Goal: Transaction & Acquisition: Purchase product/service

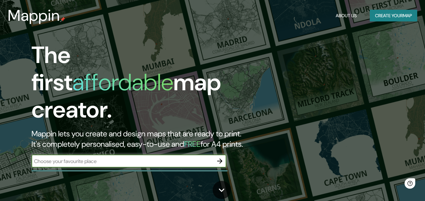
click at [138, 158] on input "text" at bounding box center [123, 161] width 182 height 7
type input "PAITA"
click at [217, 157] on icon "button" at bounding box center [220, 161] width 8 height 8
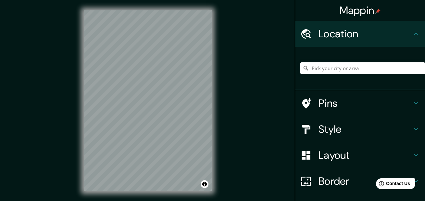
click at [215, 72] on div "© Mapbox © OpenStreetMap Improve this map" at bounding box center [147, 101] width 149 height 202
click at [80, 191] on div "© Mapbox © OpenStreetMap Improve this map" at bounding box center [147, 101] width 149 height 202
click at [223, 149] on div "Mappin Location Pins Style Layout Border Choose a border. Hint : you can make l…" at bounding box center [212, 106] width 425 height 212
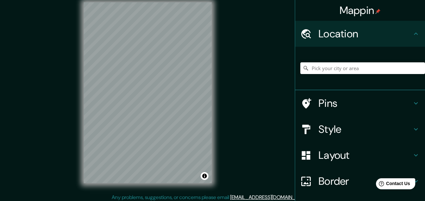
scroll to position [11, 0]
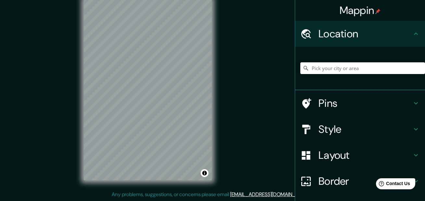
click at [332, 133] on h4 "Style" at bounding box center [366, 129] width 94 height 13
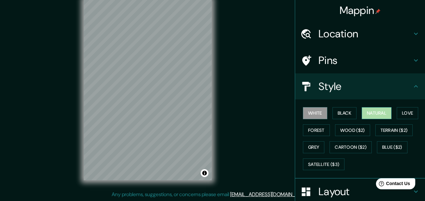
click at [378, 116] on button "Natural" at bounding box center [377, 113] width 30 height 12
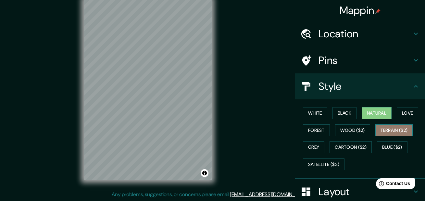
click at [390, 133] on button "Terrain ($2)" at bounding box center [395, 130] width 38 height 12
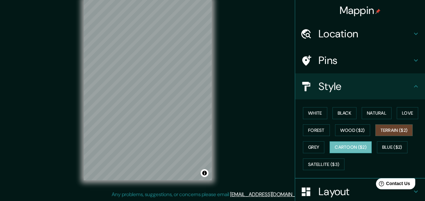
click at [350, 149] on button "Cartoon ($2)" at bounding box center [351, 147] width 42 height 12
click at [316, 149] on button "Grey" at bounding box center [313, 147] width 21 height 12
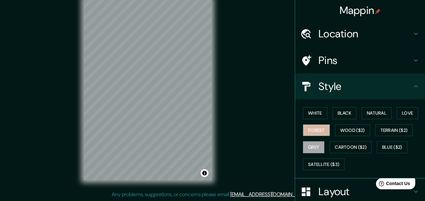
click at [319, 132] on button "Forest" at bounding box center [316, 130] width 27 height 12
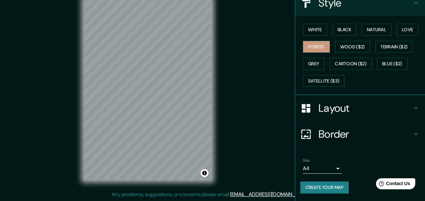
scroll to position [84, 0]
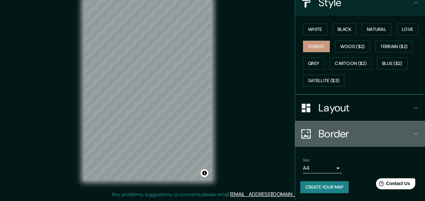
click at [344, 138] on h4 "Border" at bounding box center [366, 133] width 94 height 13
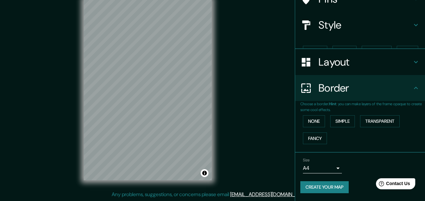
scroll to position [50, 0]
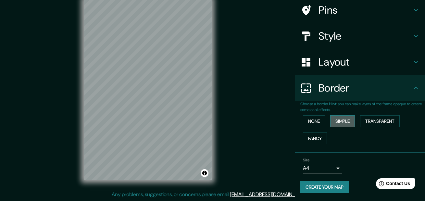
click at [341, 124] on button "Simple" at bounding box center [343, 121] width 25 height 12
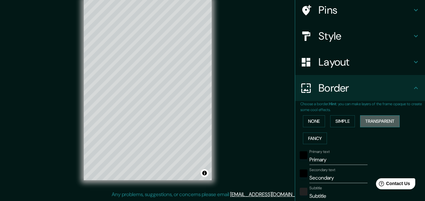
click at [370, 122] on button "Transparent" at bounding box center [380, 121] width 40 height 12
click at [319, 140] on button "Fancy" at bounding box center [315, 139] width 24 height 12
click at [316, 123] on button "None" at bounding box center [314, 121] width 22 height 12
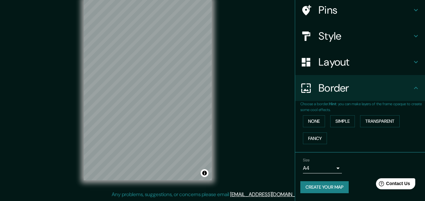
click at [344, 63] on h4 "Layout" at bounding box center [366, 62] width 94 height 13
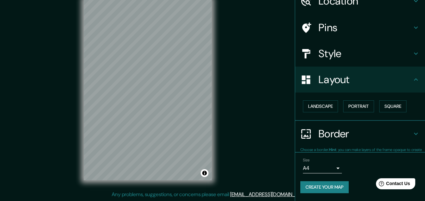
scroll to position [33, 0]
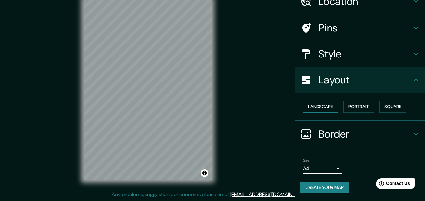
click at [322, 108] on button "Landscape" at bounding box center [320, 107] width 35 height 12
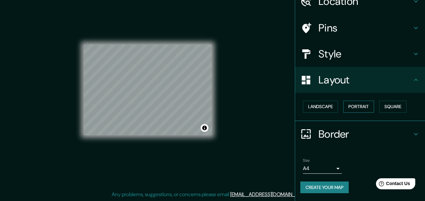
click at [358, 109] on button "Portrait" at bounding box center [359, 107] width 31 height 12
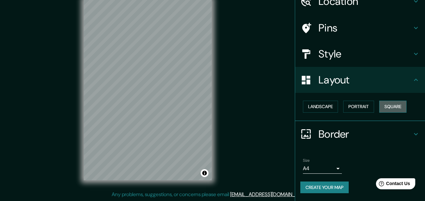
click at [380, 109] on button "Square" at bounding box center [393, 107] width 27 height 12
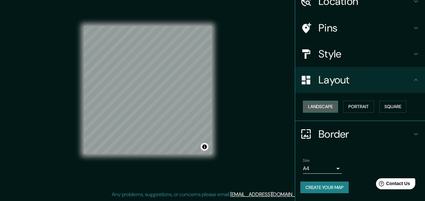
click at [326, 108] on button "Landscape" at bounding box center [320, 107] width 35 height 12
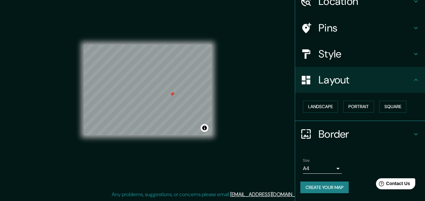
click at [349, 56] on h4 "Style" at bounding box center [366, 53] width 94 height 13
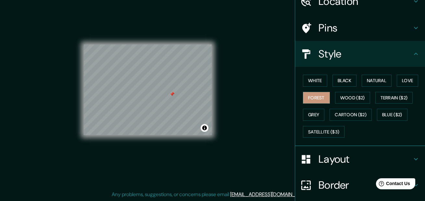
scroll to position [0, 0]
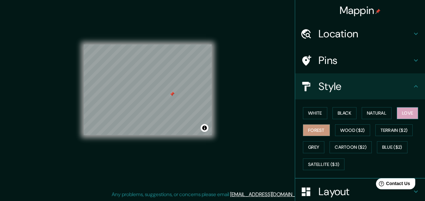
click at [400, 113] on button "Love" at bounding box center [407, 113] width 21 height 12
click at [316, 129] on button "Forest" at bounding box center [316, 130] width 27 height 12
click at [340, 37] on h4 "Location" at bounding box center [366, 33] width 94 height 13
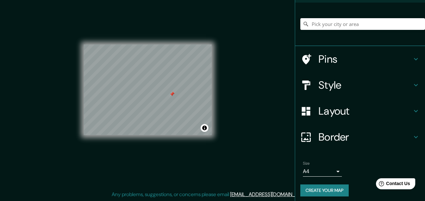
scroll to position [47, 0]
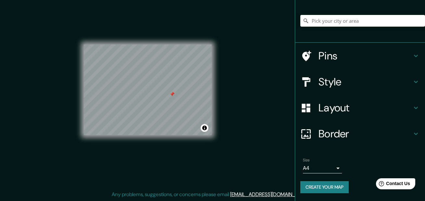
click at [333, 169] on body "Mappin Location Pins Style Layout Border Choose a border. Hint : you can make l…" at bounding box center [212, 89] width 425 height 201
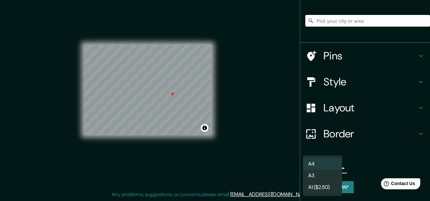
click at [330, 177] on li "A3" at bounding box center [322, 176] width 39 height 12
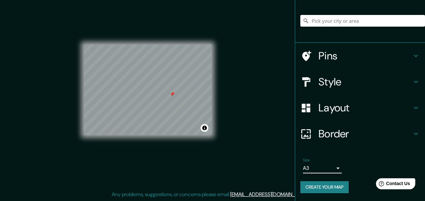
click at [334, 189] on button "Create your map" at bounding box center [325, 187] width 48 height 12
click at [324, 189] on button "Create your map" at bounding box center [325, 187] width 48 height 12
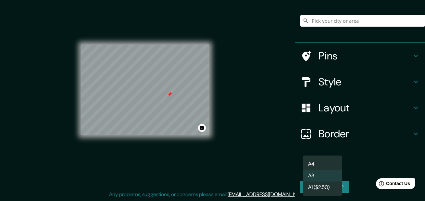
click at [333, 171] on body "Mappin Location Pins Style Layout Border Choose a border. Hint : you can make l…" at bounding box center [212, 89] width 425 height 201
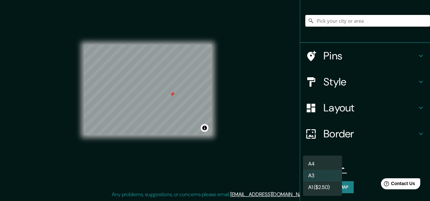
click at [327, 163] on li "A4" at bounding box center [322, 164] width 39 height 12
type input "single"
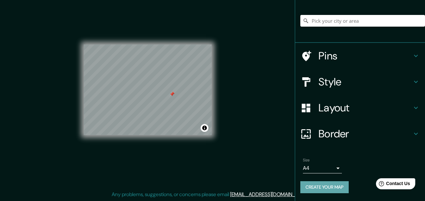
click at [331, 189] on button "Create your map" at bounding box center [325, 187] width 48 height 12
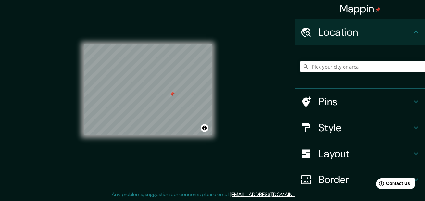
scroll to position [0, 0]
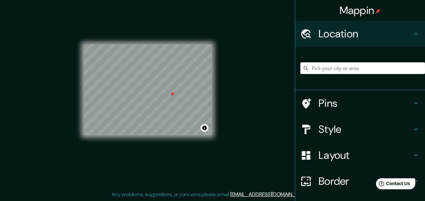
drag, startPoint x: 365, startPoint y: 15, endPoint x: 401, endPoint y: 11, distance: 35.6
click at [401, 11] on div "Mappin" at bounding box center [360, 10] width 130 height 21
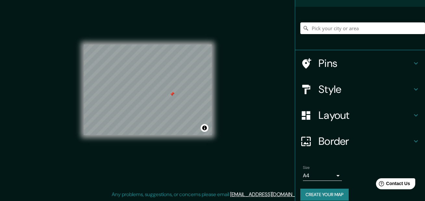
scroll to position [47, 0]
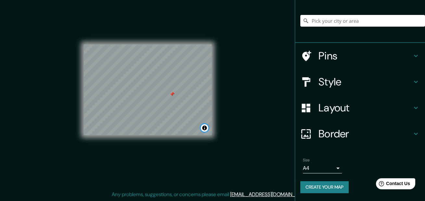
click at [205, 129] on button "Toggle attribution" at bounding box center [205, 128] width 8 height 8
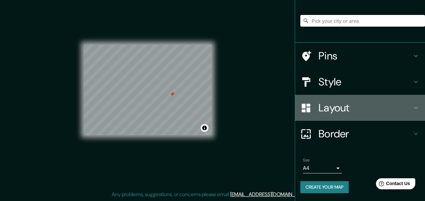
click at [363, 110] on h4 "Layout" at bounding box center [366, 107] width 94 height 13
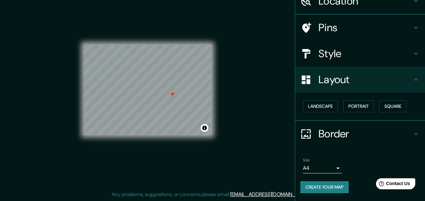
scroll to position [33, 0]
click at [350, 107] on button "Portrait" at bounding box center [359, 107] width 31 height 12
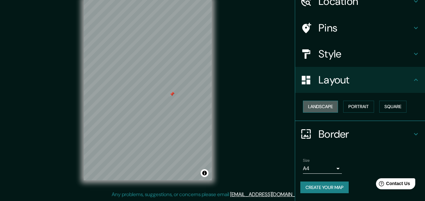
click at [325, 110] on button "Landscape" at bounding box center [320, 107] width 35 height 12
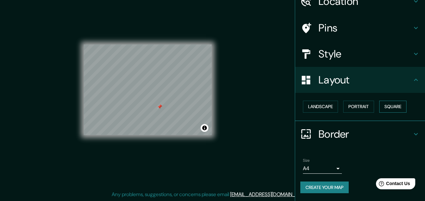
click at [389, 108] on button "Square" at bounding box center [393, 107] width 27 height 12
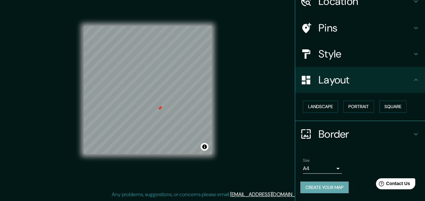
click at [324, 190] on button "Create your map" at bounding box center [325, 188] width 48 height 12
click at [316, 190] on button "Create your map" at bounding box center [325, 188] width 48 height 12
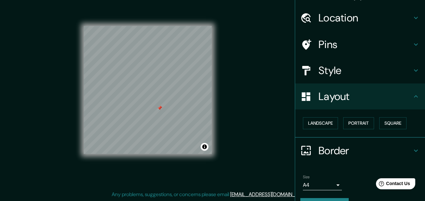
scroll to position [0, 0]
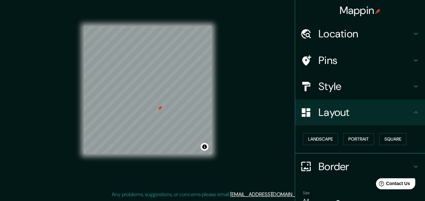
click at [361, 25] on div "Location" at bounding box center [360, 34] width 130 height 26
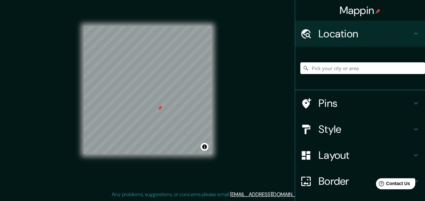
click at [338, 99] on h4 "Pins" at bounding box center [366, 103] width 94 height 13
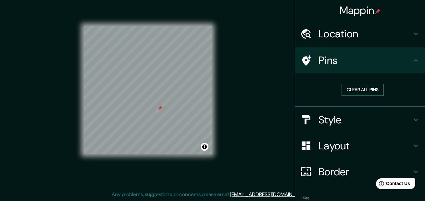
click at [370, 91] on button "Clear all pins" at bounding box center [363, 90] width 42 height 12
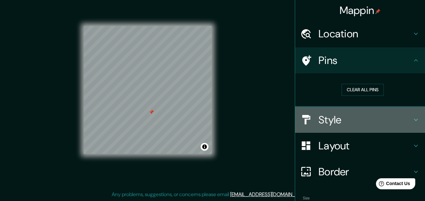
click at [367, 121] on h4 "Style" at bounding box center [366, 119] width 94 height 13
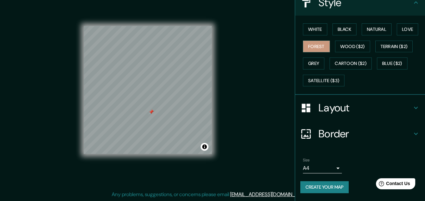
click at [369, 103] on h4 "Layout" at bounding box center [366, 107] width 94 height 13
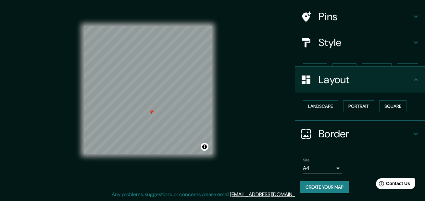
scroll to position [33, 0]
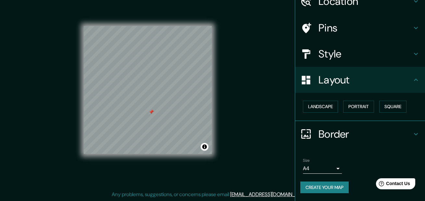
click at [389, 86] on div "Layout" at bounding box center [360, 80] width 130 height 26
click at [369, 138] on h4 "Border" at bounding box center [366, 134] width 94 height 13
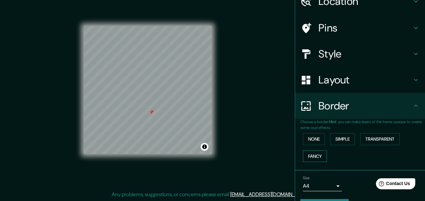
click at [320, 157] on button "Fancy" at bounding box center [315, 156] width 24 height 12
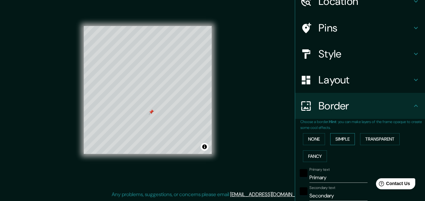
click at [345, 139] on button "Simple" at bounding box center [343, 139] width 25 height 12
click at [371, 142] on button "Transparent" at bounding box center [380, 139] width 40 height 12
click at [313, 140] on button "None" at bounding box center [314, 139] width 22 height 12
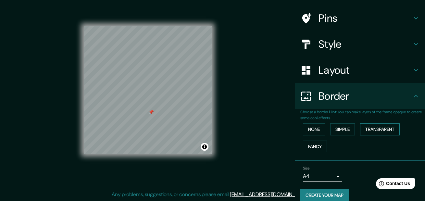
scroll to position [50, 0]
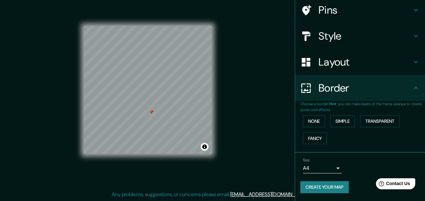
click at [335, 187] on button "Create your map" at bounding box center [325, 187] width 48 height 12
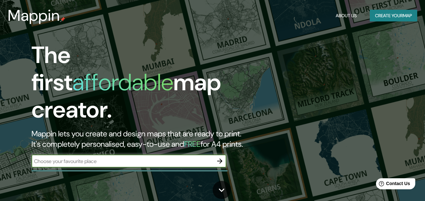
click at [166, 158] on input "text" at bounding box center [123, 161] width 182 height 7
type input "PAITA"
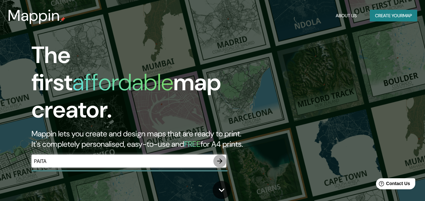
click at [218, 157] on icon "button" at bounding box center [220, 161] width 8 height 8
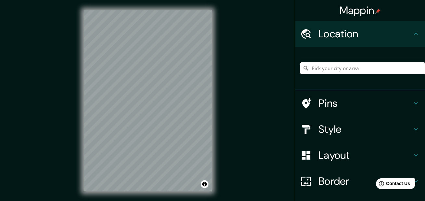
click at [337, 68] on input "Pick your city or area" at bounding box center [363, 68] width 125 height 12
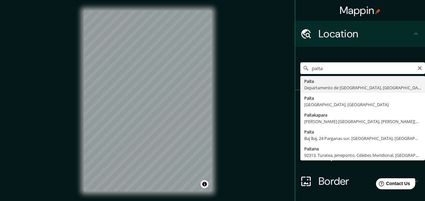
type input "Paita, [GEOGRAPHIC_DATA], [GEOGRAPHIC_DATA]"
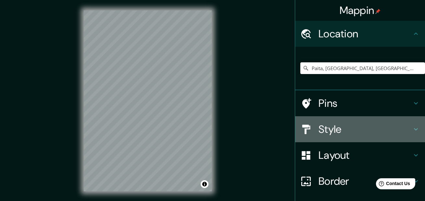
click at [337, 131] on h4 "Style" at bounding box center [366, 129] width 94 height 13
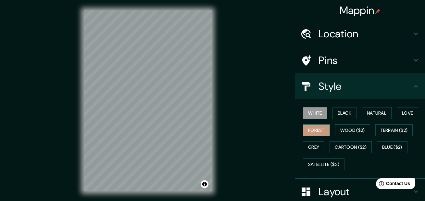
click at [314, 128] on button "Forest" at bounding box center [316, 130] width 27 height 12
click at [344, 188] on h4 "Layout" at bounding box center [366, 191] width 94 height 13
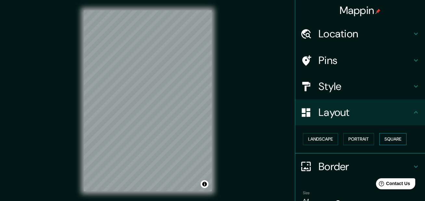
click at [385, 141] on button "Square" at bounding box center [393, 139] width 27 height 12
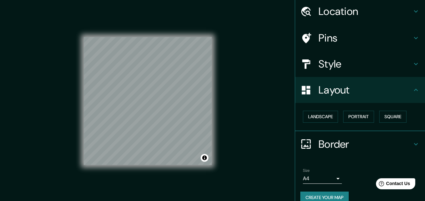
scroll to position [33, 0]
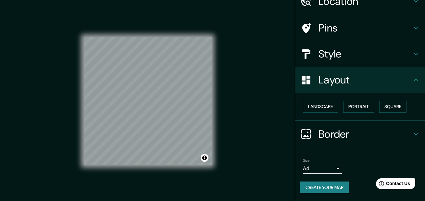
click at [353, 132] on h4 "Border" at bounding box center [366, 134] width 94 height 13
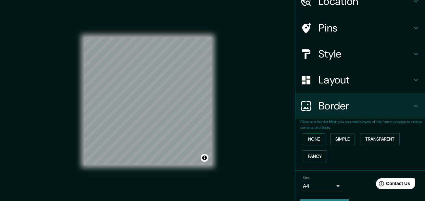
click at [315, 139] on button "None" at bounding box center [314, 139] width 22 height 12
click at [342, 31] on h4 "Pins" at bounding box center [366, 27] width 94 height 13
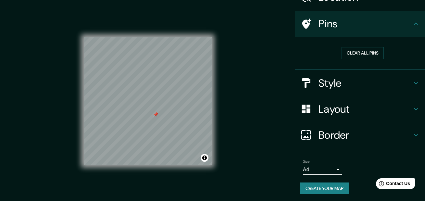
scroll to position [38, 0]
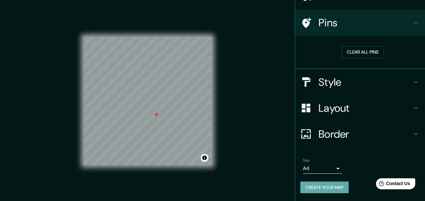
click at [334, 188] on button "Create your map" at bounding box center [325, 188] width 48 height 12
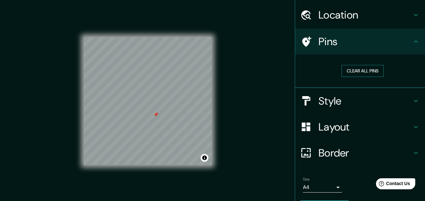
scroll to position [0, 0]
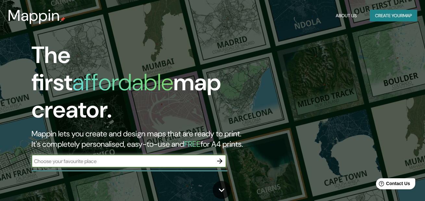
click at [392, 19] on button "Create your map" at bounding box center [393, 16] width 47 height 12
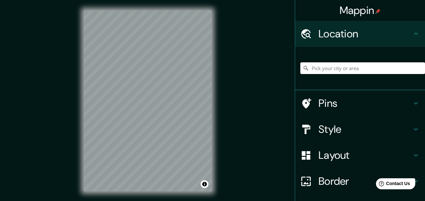
click at [336, 69] on input "Pick your city or area" at bounding box center [363, 68] width 125 height 12
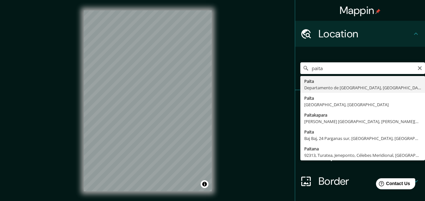
type input "Paita, [GEOGRAPHIC_DATA], [GEOGRAPHIC_DATA]"
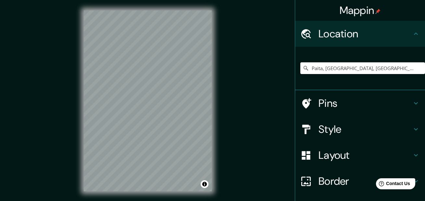
click at [349, 158] on h4 "Layout" at bounding box center [366, 155] width 94 height 13
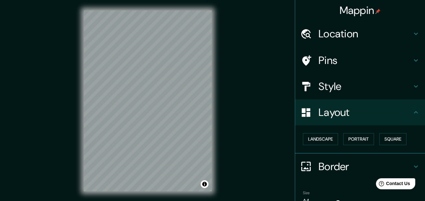
click at [342, 88] on h4 "Style" at bounding box center [366, 86] width 94 height 13
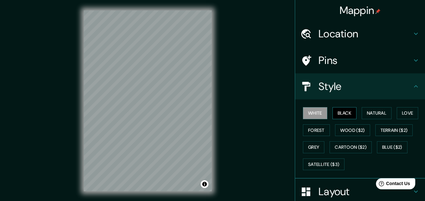
click at [349, 113] on button "Black" at bounding box center [345, 113] width 24 height 12
click at [372, 113] on button "Natural" at bounding box center [377, 113] width 30 height 12
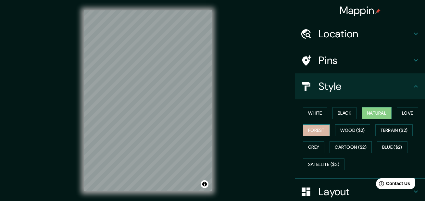
click at [315, 134] on button "Forest" at bounding box center [316, 130] width 27 height 12
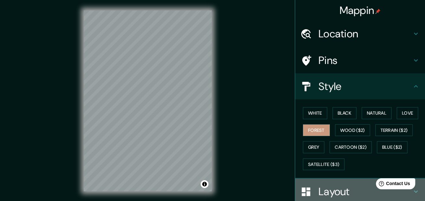
click at [344, 191] on h4 "Layout" at bounding box center [366, 191] width 94 height 13
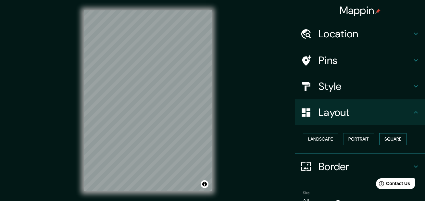
click at [389, 140] on button "Square" at bounding box center [393, 139] width 27 height 12
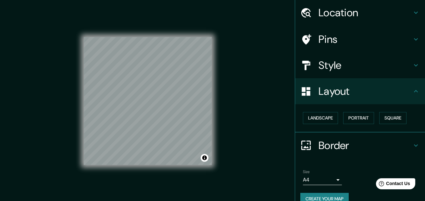
scroll to position [33, 0]
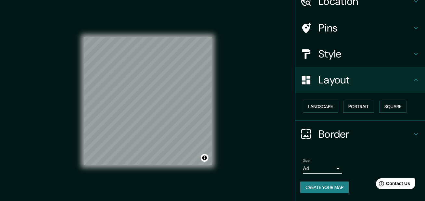
click at [331, 170] on body "Mappin Location [GEOGRAPHIC_DATA], [GEOGRAPHIC_DATA], [GEOGRAPHIC_DATA] Pins St…" at bounding box center [212, 100] width 425 height 201
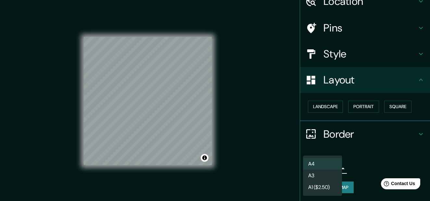
click at [319, 176] on li "A3" at bounding box center [322, 176] width 39 height 12
type input "a4"
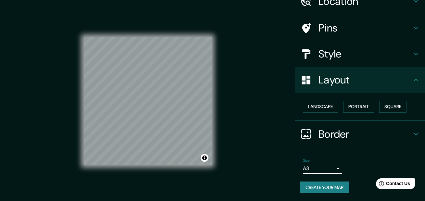
click at [326, 186] on button "Create your map" at bounding box center [325, 188] width 48 height 12
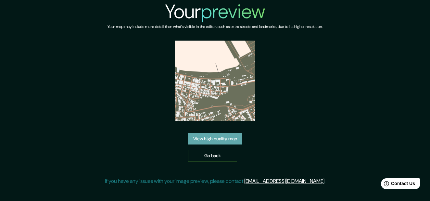
click at [230, 141] on link "View high quality map" at bounding box center [215, 139] width 54 height 12
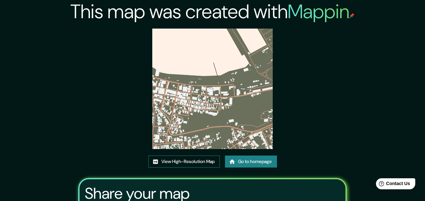
click at [202, 163] on link "View High-Resolution Map" at bounding box center [185, 162] width 72 height 12
